Goal: Information Seeking & Learning: Ask a question

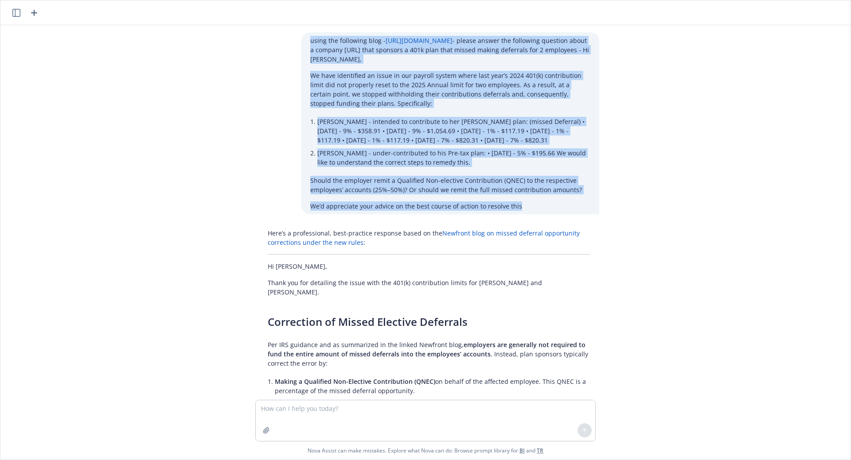
scroll to position [571, 0]
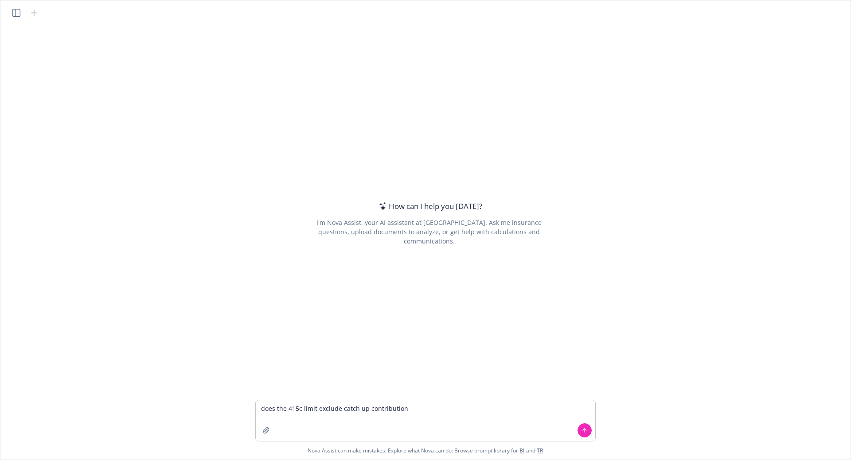
type textarea "does the 415c limit exclude catch up contributions"
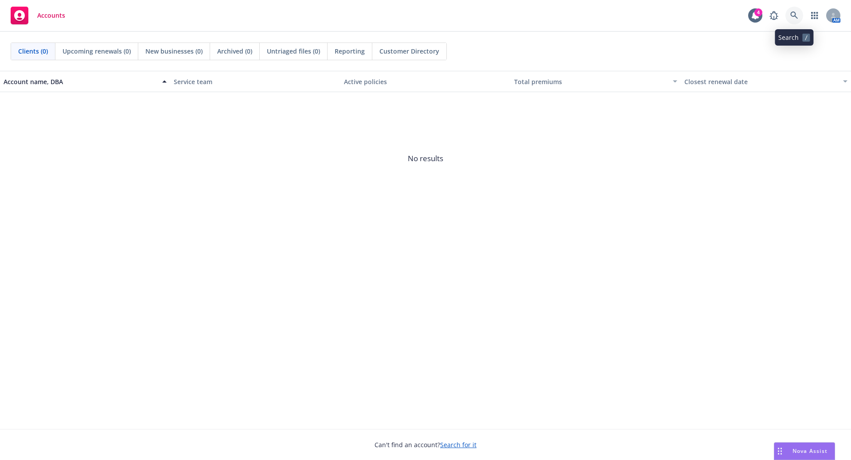
click at [790, 13] on icon at bounding box center [794, 16] width 8 height 8
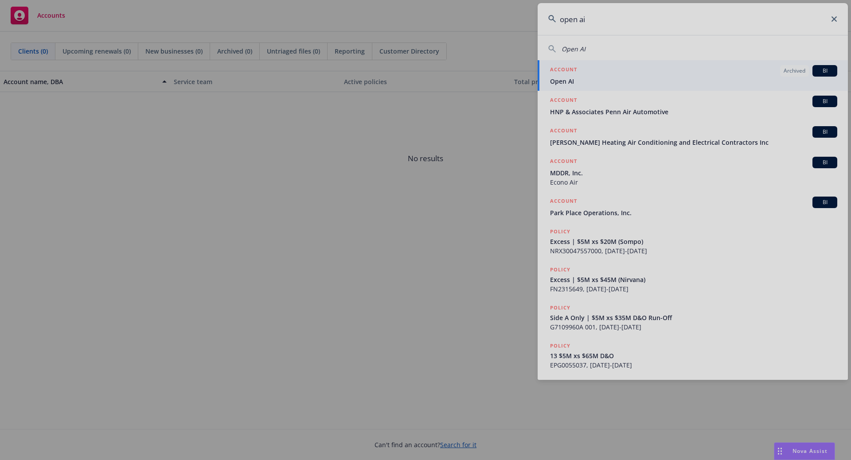
type input "open ai"
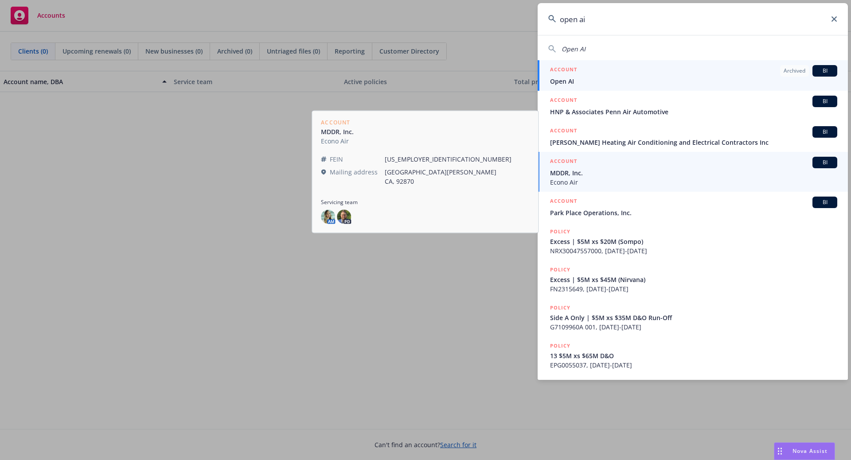
click at [579, 80] on span "Open AI" at bounding box center [693, 81] width 287 height 9
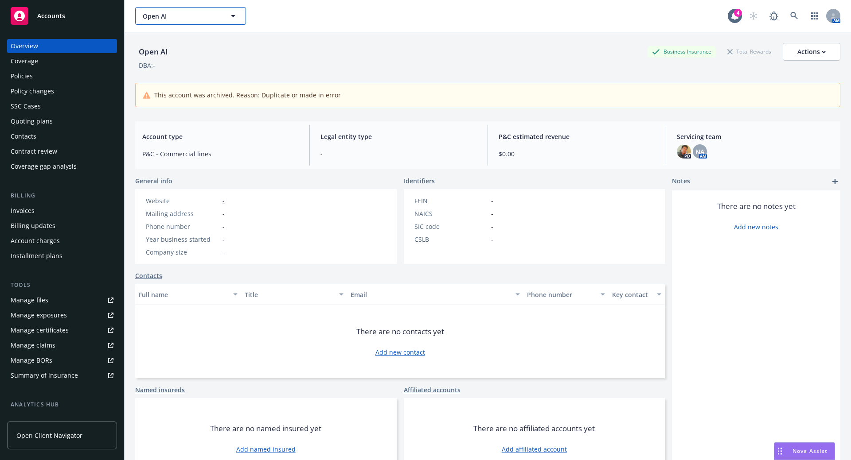
click at [201, 19] on span "Open AI" at bounding box center [181, 16] width 77 height 9
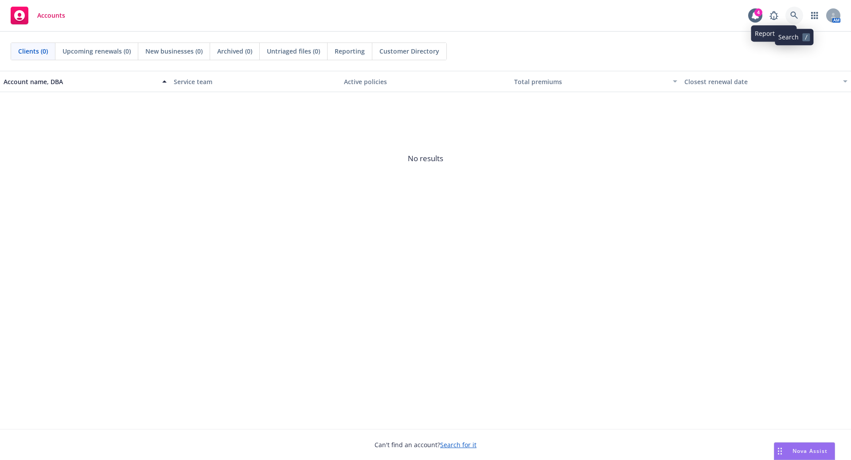
click at [792, 12] on icon at bounding box center [794, 16] width 8 height 8
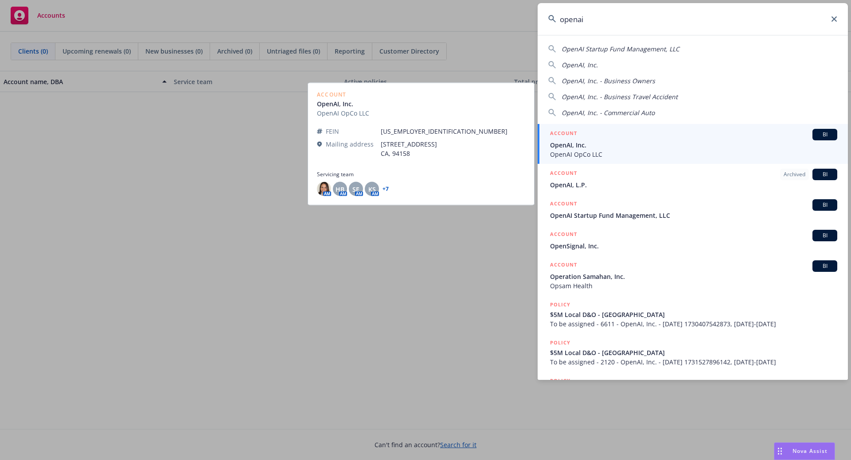
type input "openai"
click at [708, 146] on span "OpenAI, Inc." at bounding box center [693, 144] width 287 height 9
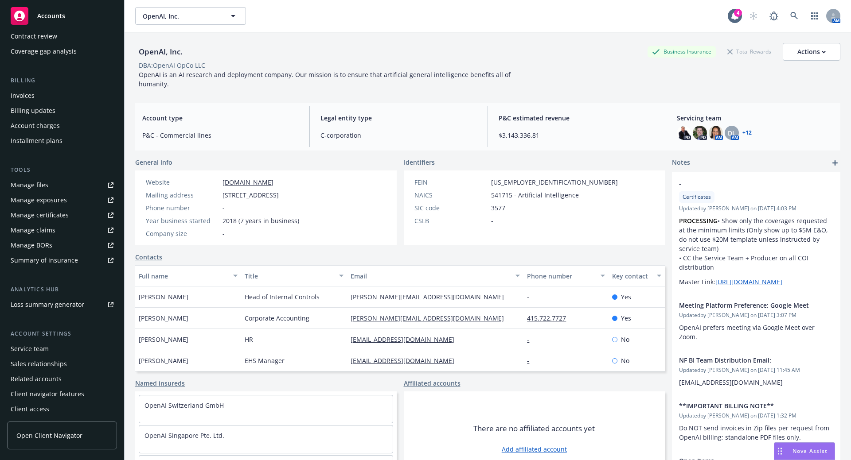
scroll to position [117, 0]
click at [34, 345] on div "Service team" at bounding box center [30, 347] width 38 height 14
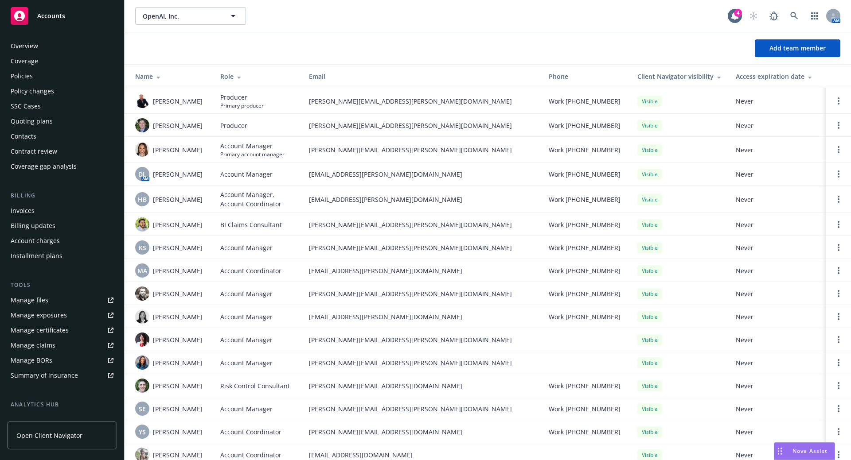
click at [34, 72] on div "Policies" at bounding box center [62, 76] width 103 height 14
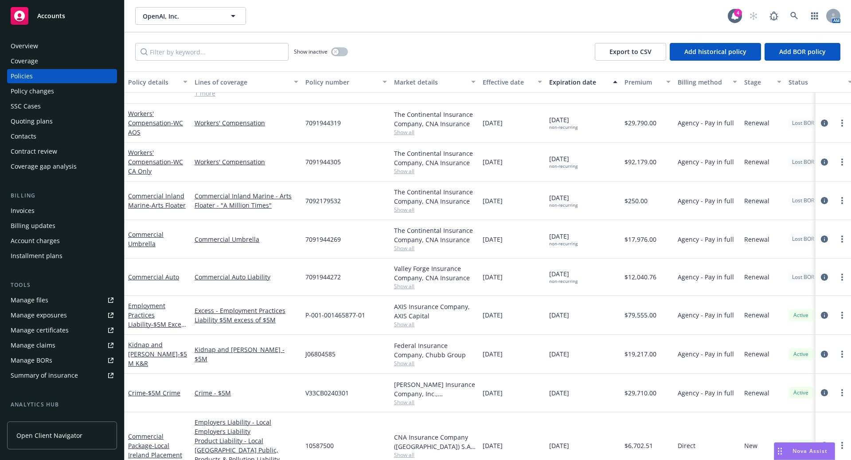
scroll to position [620, 0]
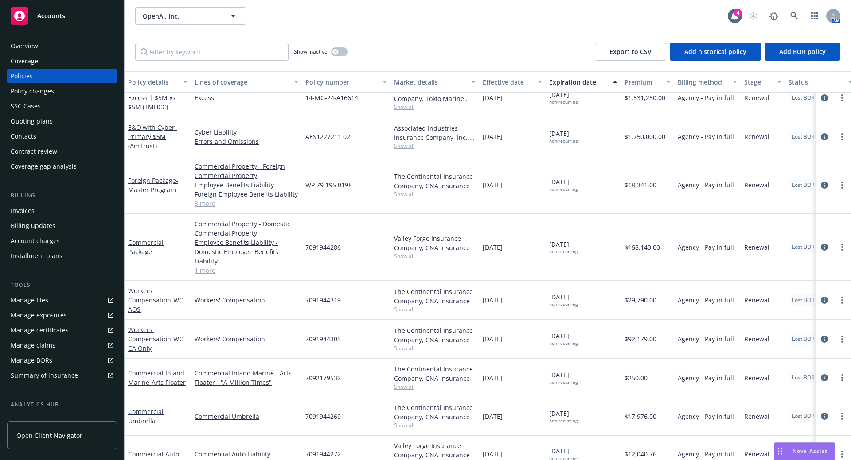
click at [31, 15] on div "Accounts" at bounding box center [62, 16] width 103 height 18
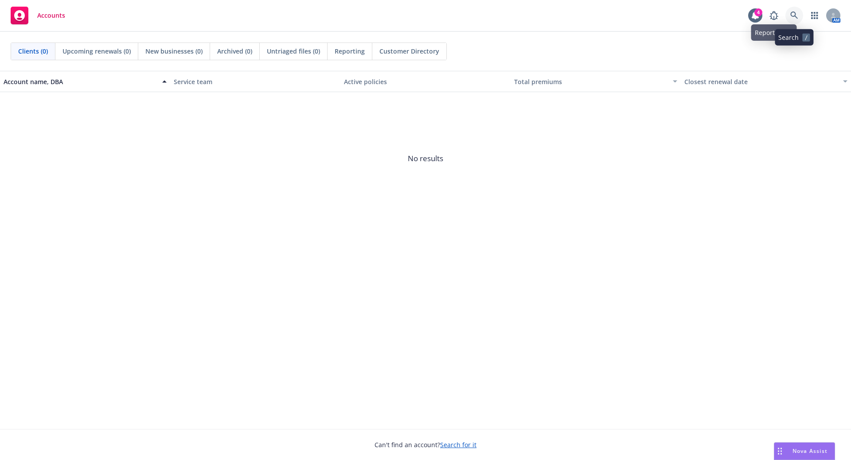
click at [794, 18] on icon at bounding box center [794, 16] width 8 height 8
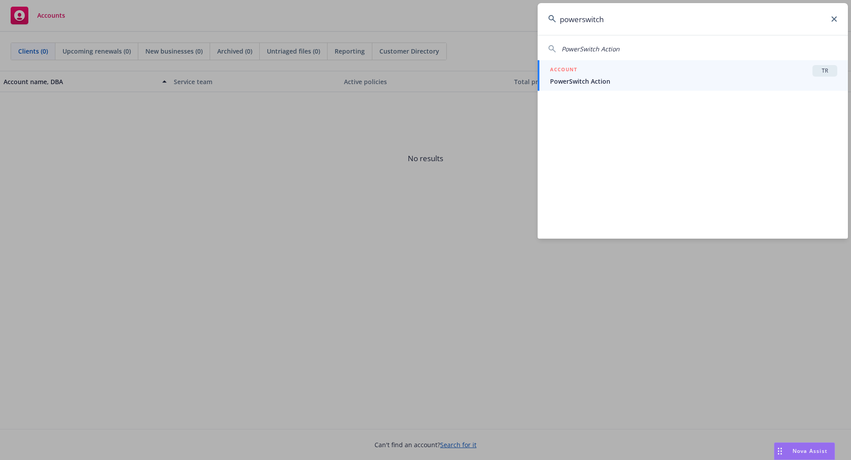
type input "powerswitch"
click at [613, 87] on link "ACCOUNT TR PowerSwitch Action" at bounding box center [692, 75] width 310 height 31
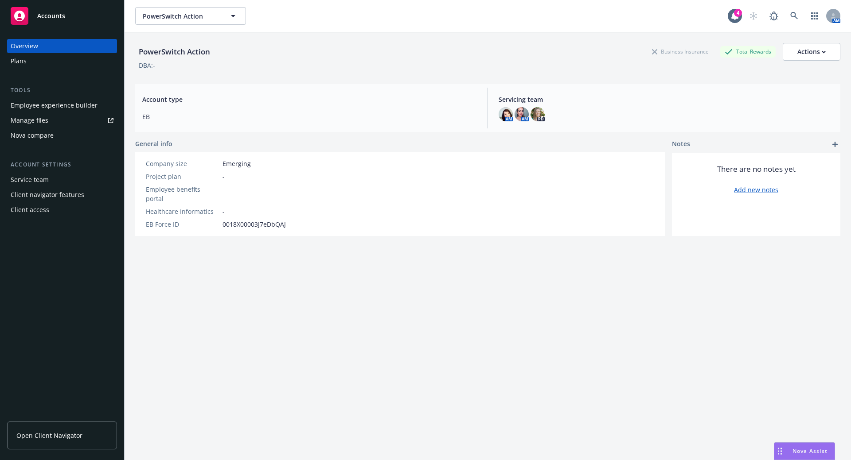
click at [28, 181] on div "Service team" at bounding box center [30, 180] width 38 height 14
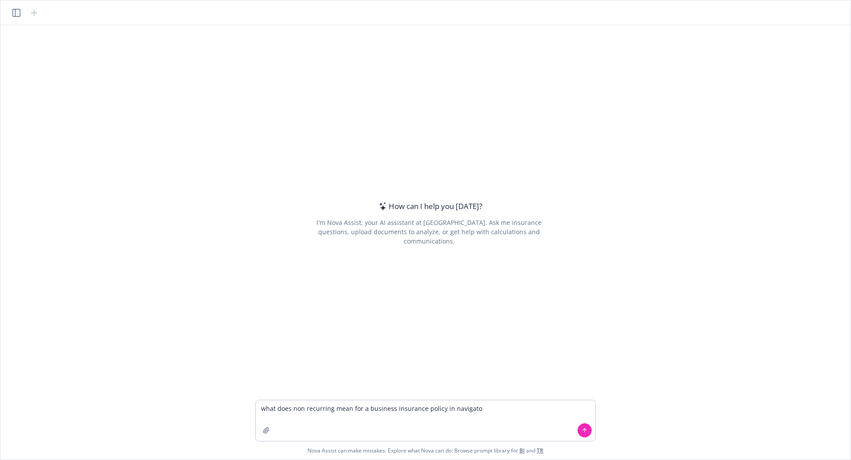
type textarea "what does non recurring mean for a business insurance policy in navigator"
